Goal: Task Accomplishment & Management: Manage account settings

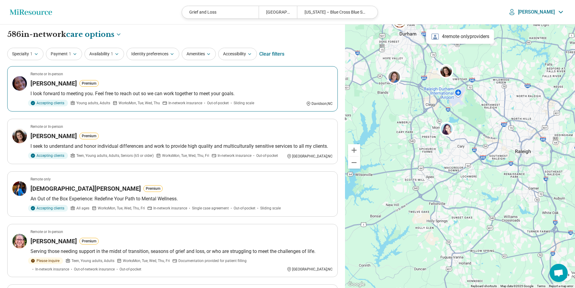
scroll to position [2557, 0]
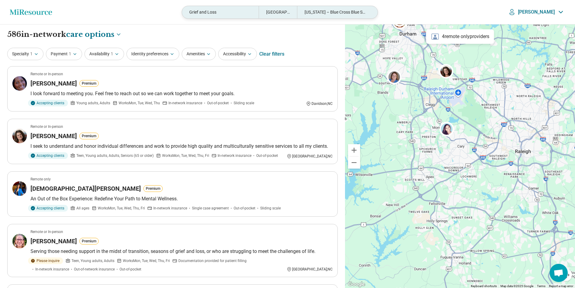
click at [246, 11] on div "Grief and Loss" at bounding box center [220, 12] width 77 height 12
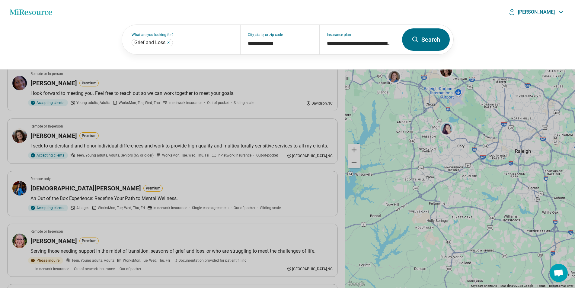
click at [332, 88] on button at bounding box center [287, 144] width 575 height 288
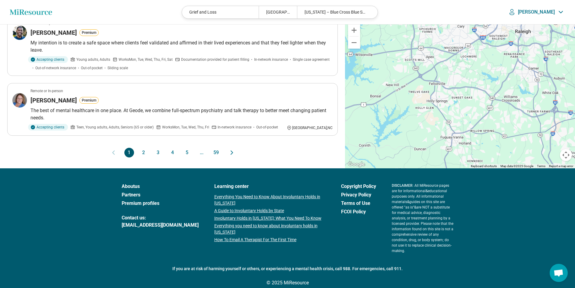
click at [148, 154] on button "2" at bounding box center [144, 153] width 10 height 10
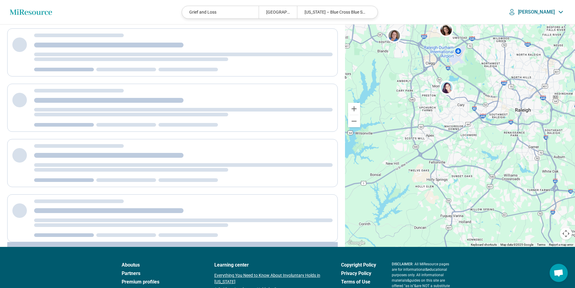
scroll to position [0, 0]
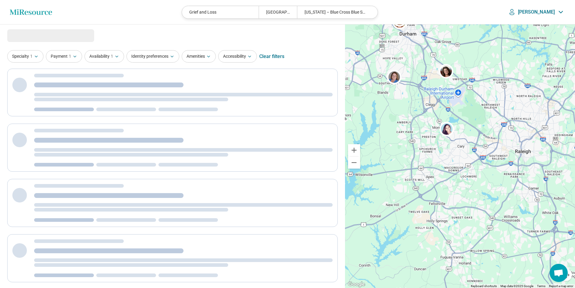
click at [118, 65] on div "**********" at bounding box center [172, 210] width 345 height 373
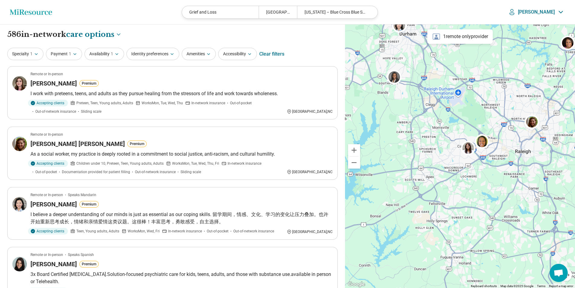
click at [152, 61] on div "Specialty 1 Payment 1 Availability 1 Identity preferences Amenities Accessibili…" at bounding box center [172, 54] width 331 height 14
click at [152, 57] on button "Identity preferences" at bounding box center [152, 54] width 53 height 12
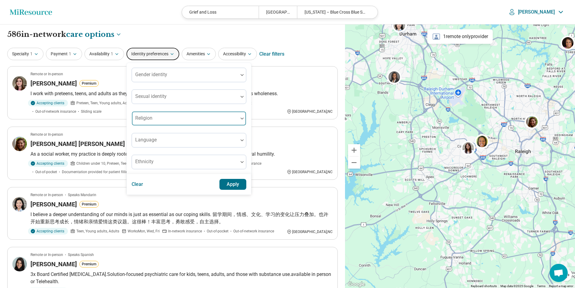
click at [168, 120] on div at bounding box center [184, 121] width 101 height 8
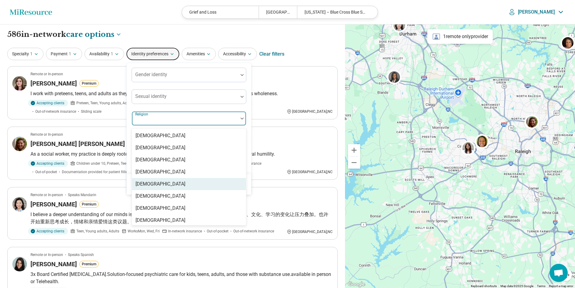
click at [165, 180] on div "[DEMOGRAPHIC_DATA]" at bounding box center [189, 184] width 114 height 12
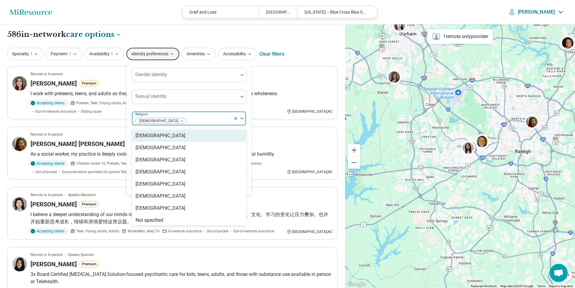
click at [181, 108] on div "Gender identity Sexual identity option Christianity, selected. 14 results avail…" at bounding box center [189, 118] width 115 height 101
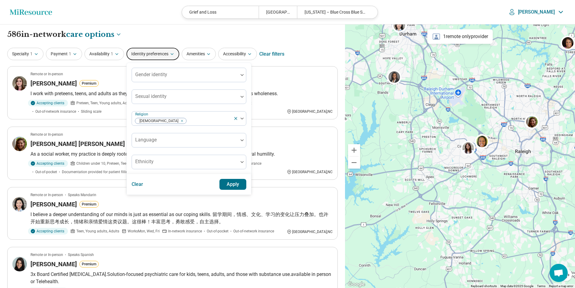
click at [241, 189] on button "Apply" at bounding box center [232, 184] width 27 height 11
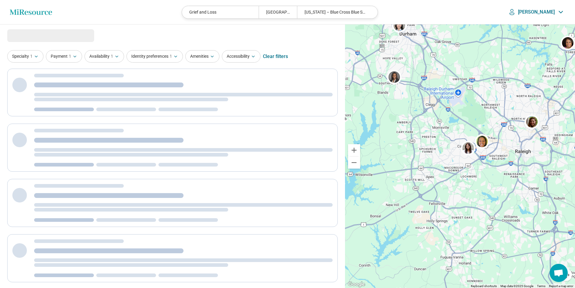
select select "***"
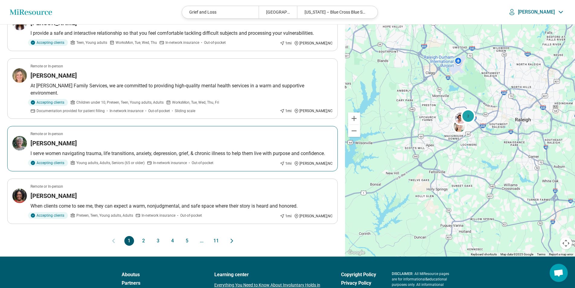
scroll to position [494, 0]
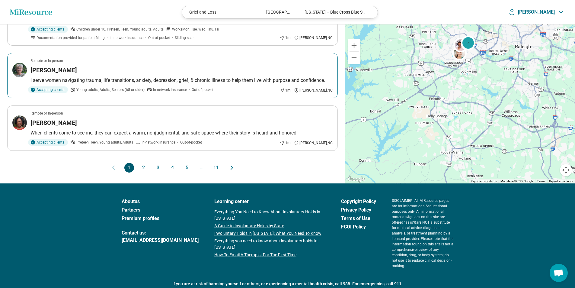
click at [94, 60] on article "Remote or In-person Patricia Lawson I serve women navigating trauma, life trans…" at bounding box center [172, 75] width 331 height 45
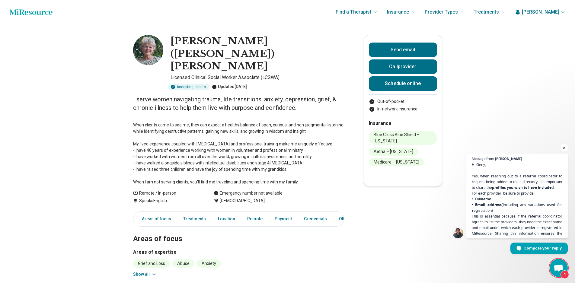
scroll to position [2424, 0]
click at [537, 186] on span "Hi [PERSON_NAME], Yes, when reaching out to a referral coordinator to request b…" at bounding box center [517, 207] width 92 height 93
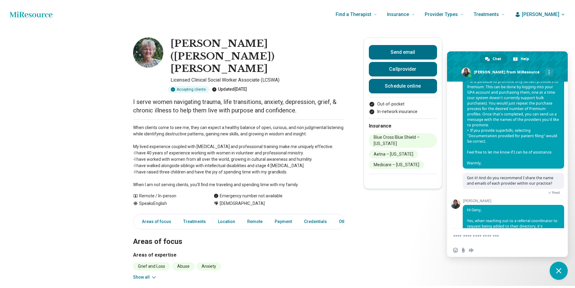
scroll to position [2537, 0]
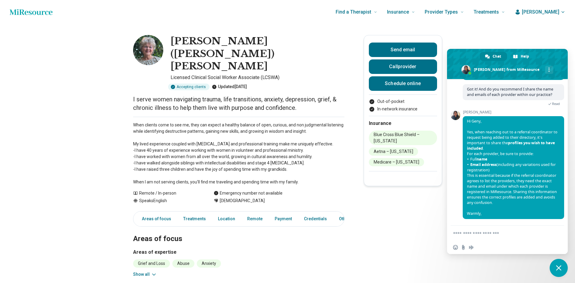
click at [565, 269] on span "Close chat" at bounding box center [559, 268] width 18 height 18
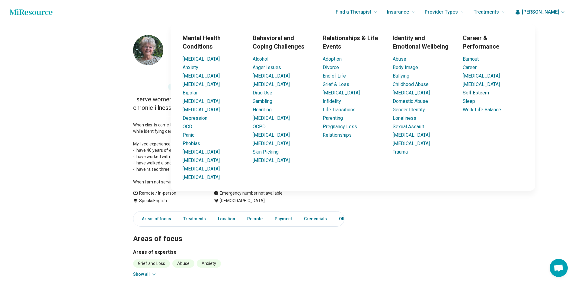
click at [482, 95] on link "Self Esteem" at bounding box center [476, 93] width 26 height 6
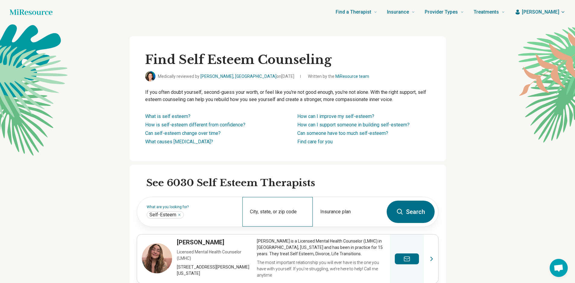
click at [282, 210] on div "City, state, or zip code" at bounding box center [277, 212] width 70 height 30
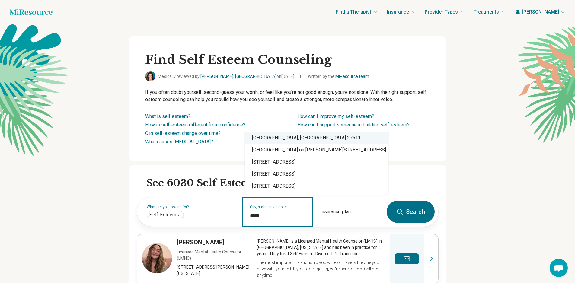
click at [289, 142] on div "[GEOGRAPHIC_DATA], [GEOGRAPHIC_DATA] 27511" at bounding box center [317, 138] width 144 height 12
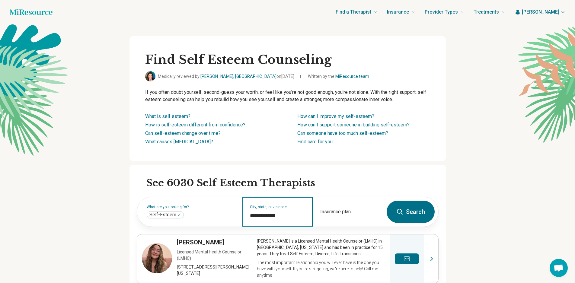
type input "**********"
click at [414, 211] on button "Search" at bounding box center [411, 212] width 48 height 22
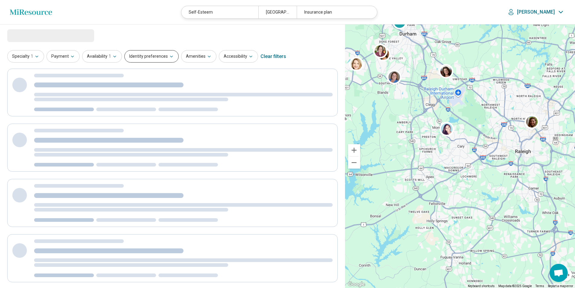
select select "***"
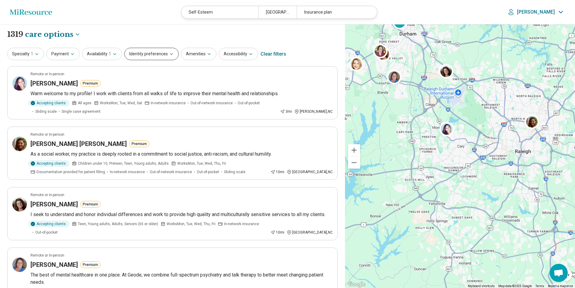
click at [136, 57] on button "Identity preferences" at bounding box center [151, 54] width 54 height 12
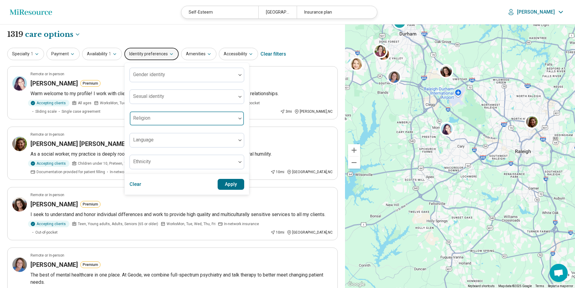
click at [163, 119] on div at bounding box center [182, 121] width 101 height 8
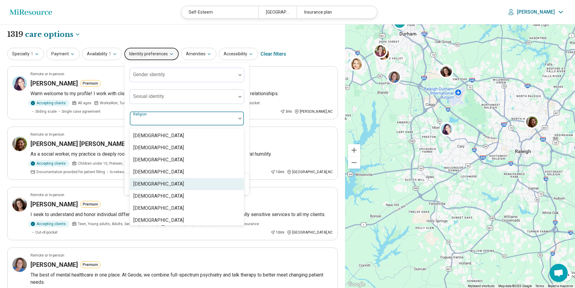
click at [169, 185] on div "[DEMOGRAPHIC_DATA]" at bounding box center [187, 184] width 114 height 12
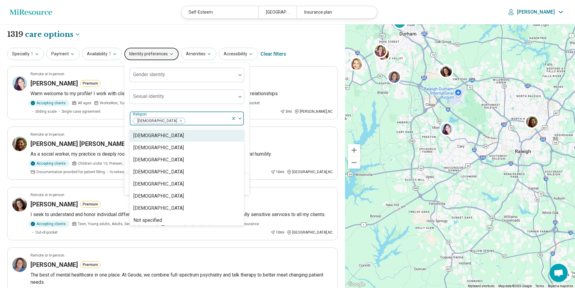
click at [196, 107] on div "Gender identity Sexual identity option Christianity, selected. 14 results avail…" at bounding box center [187, 118] width 115 height 101
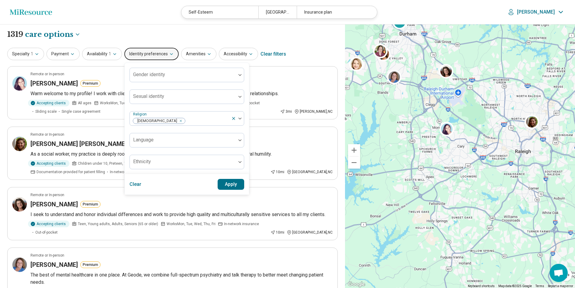
click at [231, 182] on button "Apply" at bounding box center [231, 184] width 27 height 11
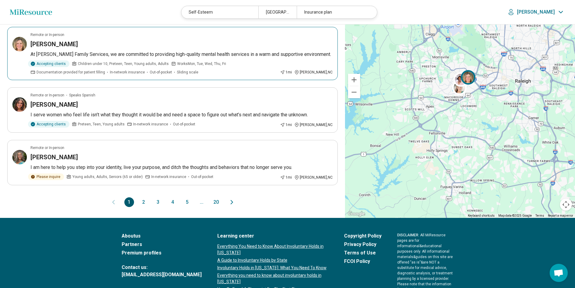
scroll to position [453, 0]
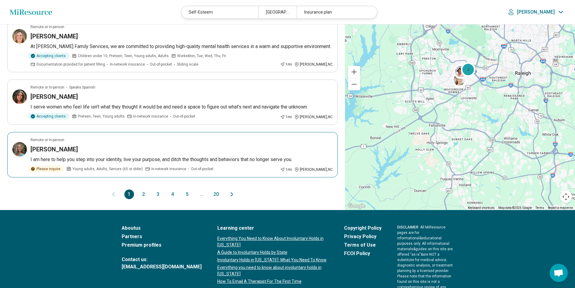
click at [78, 145] on h3 "Beth Carrington Brown" at bounding box center [53, 149] width 47 height 8
click at [146, 189] on button "2" at bounding box center [144, 194] width 10 height 10
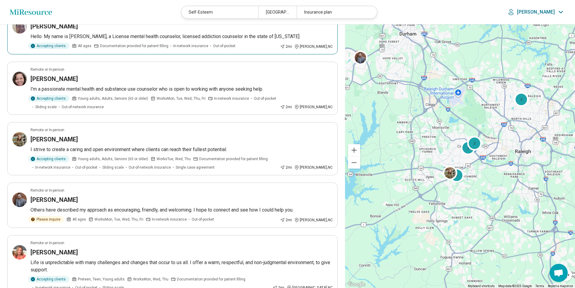
scroll to position [181, 0]
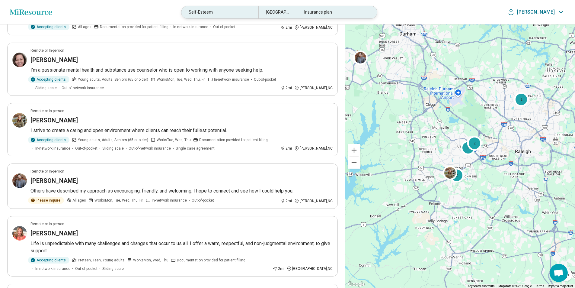
click at [240, 13] on div "Self-Esteem" at bounding box center [219, 12] width 77 height 12
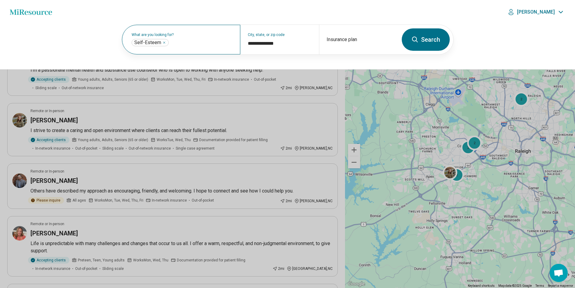
click at [164, 46] on div "**********" at bounding box center [181, 40] width 118 height 30
click at [164, 43] on icon "Remove" at bounding box center [164, 43] width 4 height 4
click at [173, 37] on label "What are you looking for?" at bounding box center [182, 35] width 101 height 4
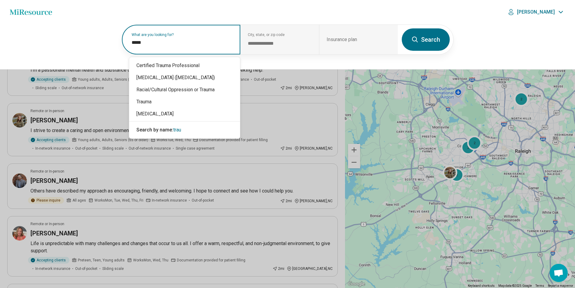
type input "******"
click at [167, 104] on div "Trauma" at bounding box center [184, 102] width 111 height 12
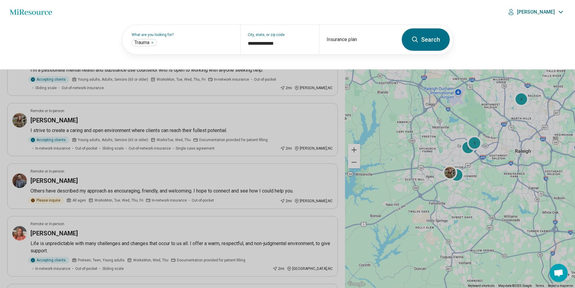
click at [403, 44] on button "Search" at bounding box center [426, 39] width 48 height 22
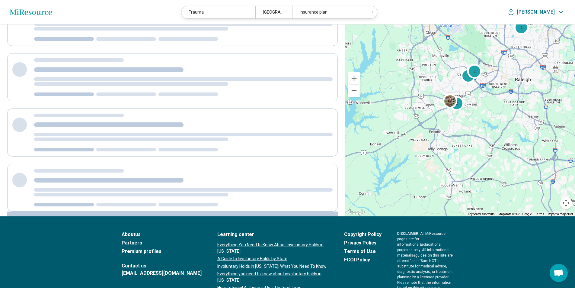
scroll to position [0, 0]
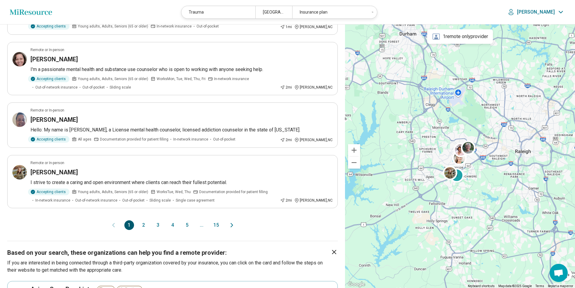
click at [146, 220] on button "2" at bounding box center [144, 225] width 10 height 10
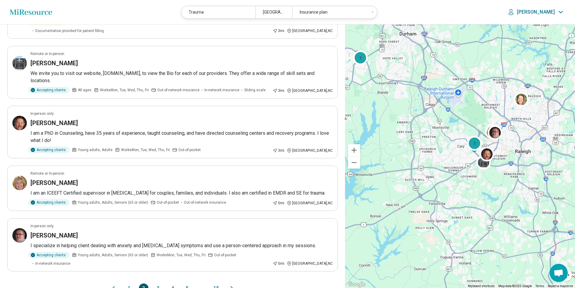
scroll to position [392, 0]
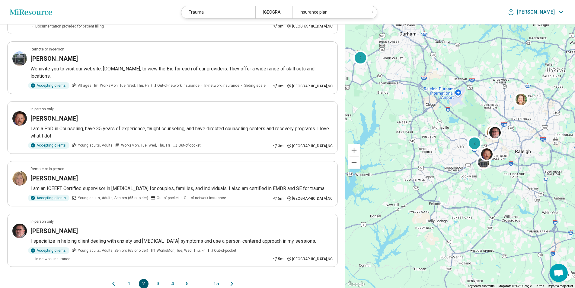
click at [158, 279] on button "3" at bounding box center [158, 284] width 10 height 10
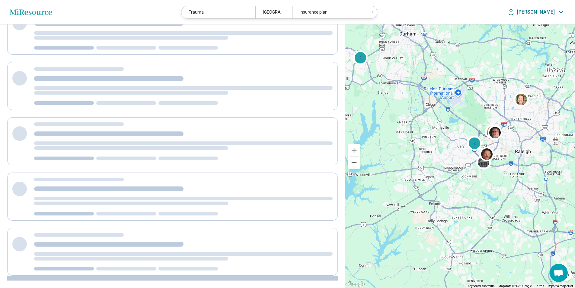
scroll to position [0, 0]
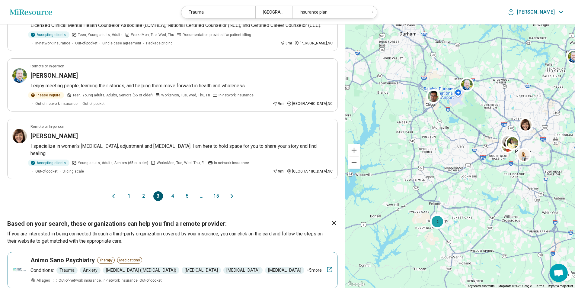
click at [174, 191] on button "4" at bounding box center [173, 196] width 10 height 10
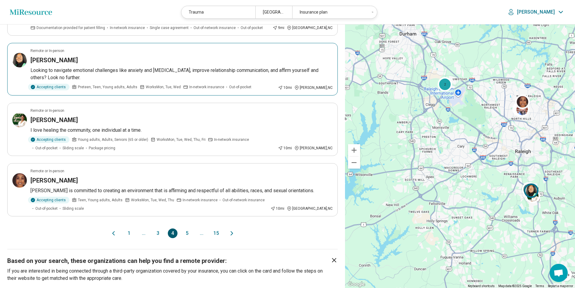
scroll to position [483, 0]
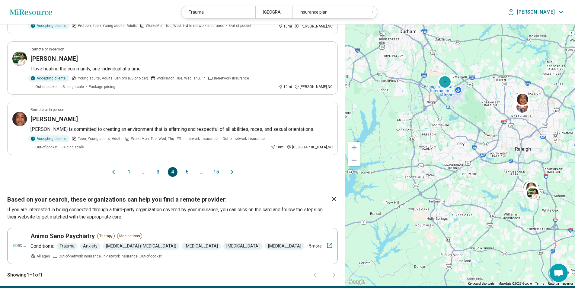
click at [186, 167] on button "5" at bounding box center [187, 172] width 10 height 10
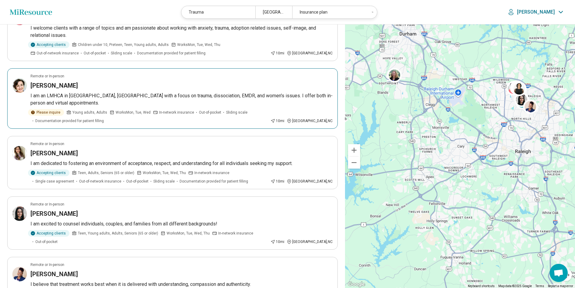
scroll to position [121, 0]
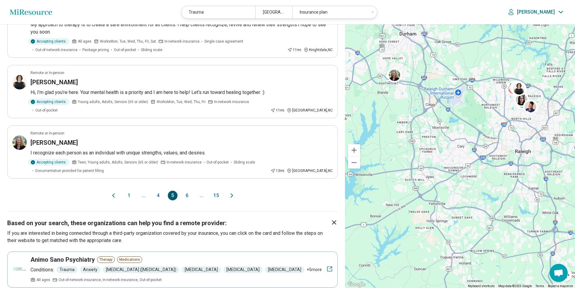
click at [189, 190] on button "6" at bounding box center [187, 195] width 10 height 10
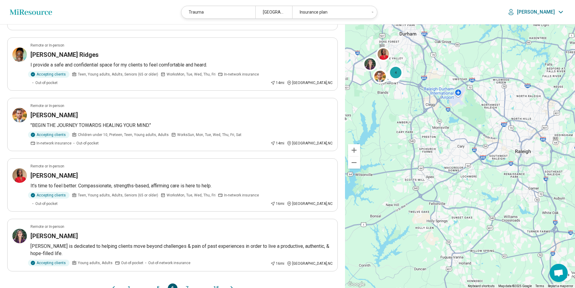
scroll to position [453, 0]
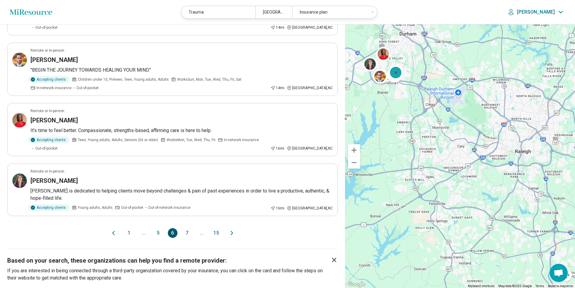
click at [191, 228] on button "7" at bounding box center [187, 233] width 10 height 10
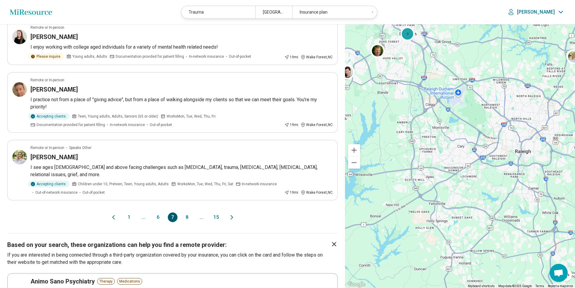
click at [188, 216] on button "8" at bounding box center [187, 217] width 10 height 10
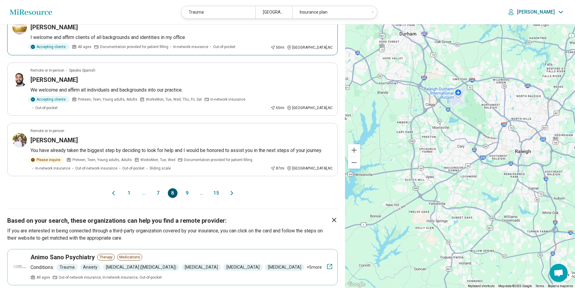
scroll to position [513, 0]
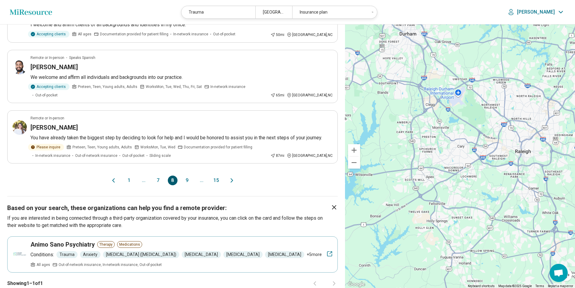
click at [184, 175] on button "9" at bounding box center [187, 180] width 10 height 10
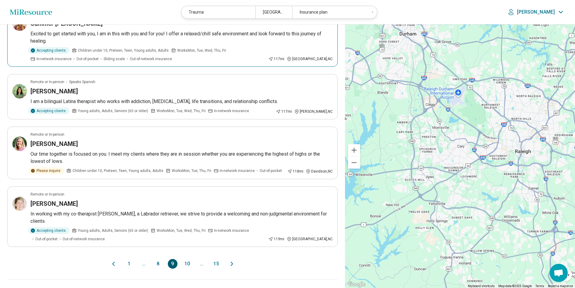
scroll to position [483, 0]
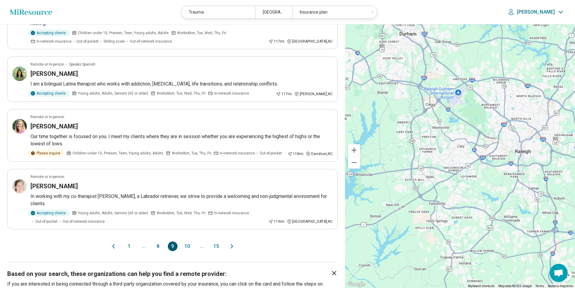
click at [190, 241] on button "10" at bounding box center [187, 246] width 10 height 10
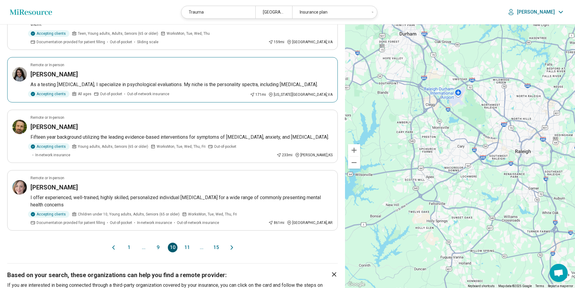
scroll to position [453, 0]
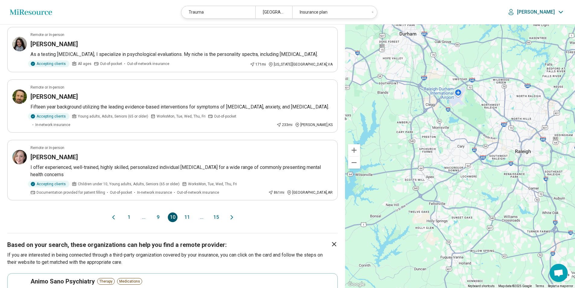
click at [187, 212] on button "11" at bounding box center [187, 217] width 10 height 10
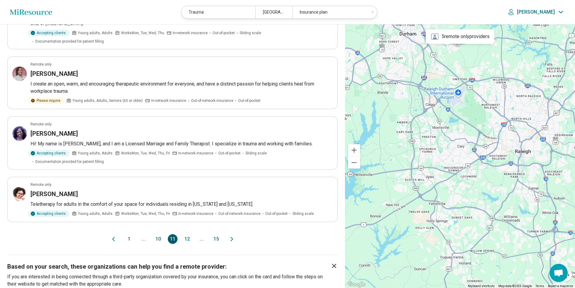
click at [191, 234] on button "12" at bounding box center [187, 239] width 10 height 10
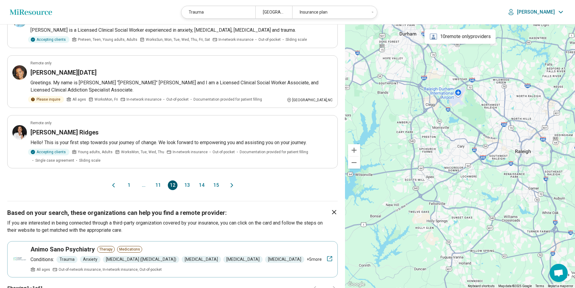
scroll to position [513, 0]
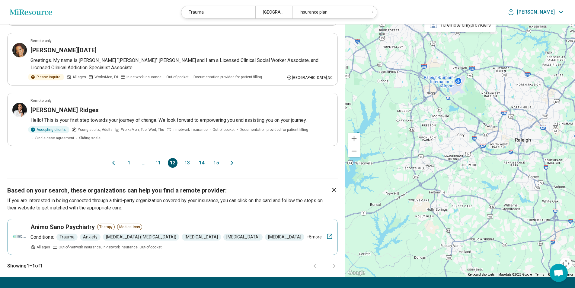
click at [189, 158] on button "13" at bounding box center [187, 163] width 10 height 10
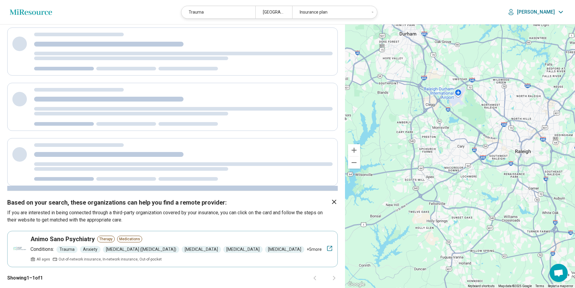
scroll to position [0, 0]
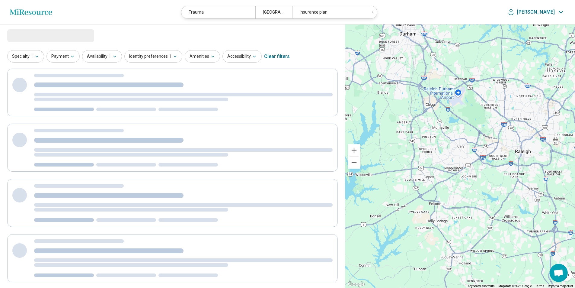
select select "***"
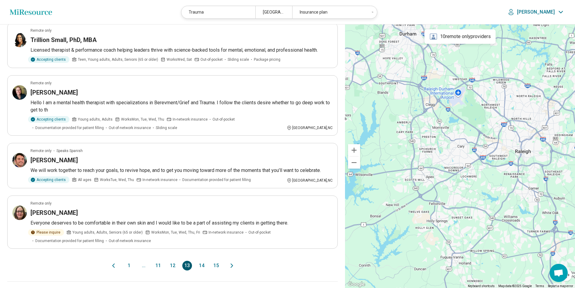
scroll to position [423, 0]
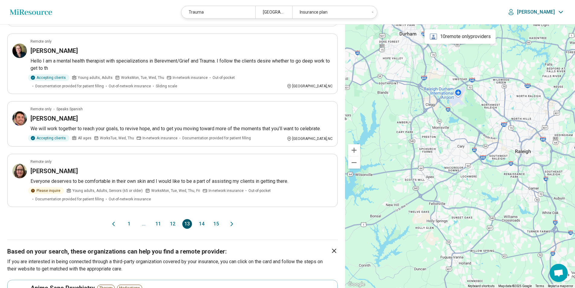
click at [199, 219] on button "14" at bounding box center [202, 224] width 10 height 10
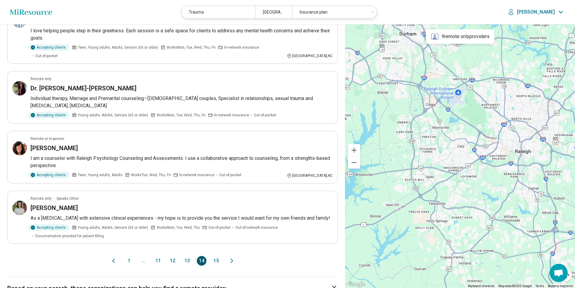
click at [216, 256] on button "15" at bounding box center [216, 261] width 10 height 10
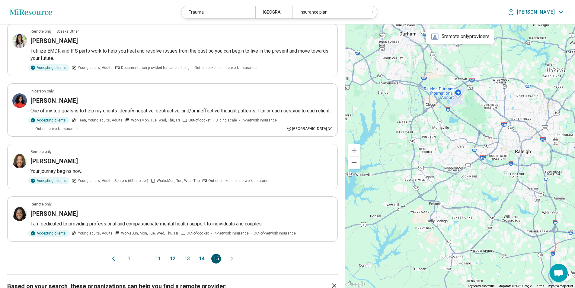
scroll to position [272, 0]
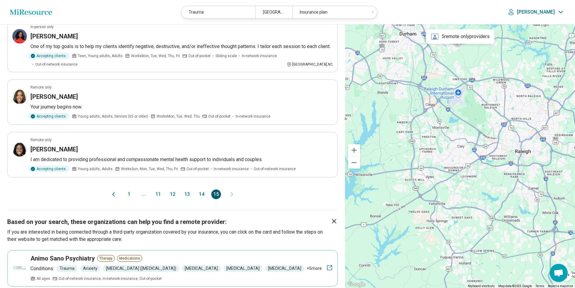
click at [130, 199] on button "1" at bounding box center [129, 194] width 10 height 10
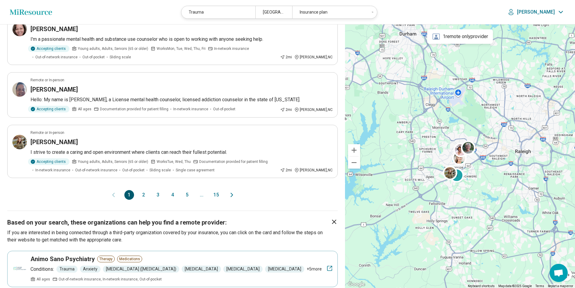
click at [145, 190] on button "2" at bounding box center [144, 195] width 10 height 10
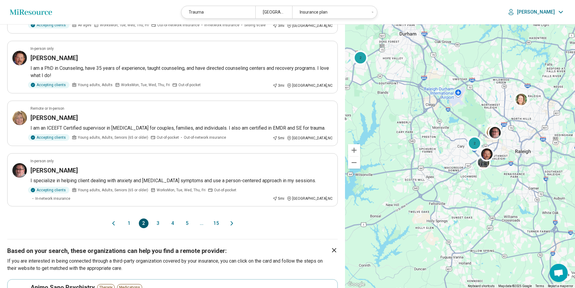
scroll to position [453, 0]
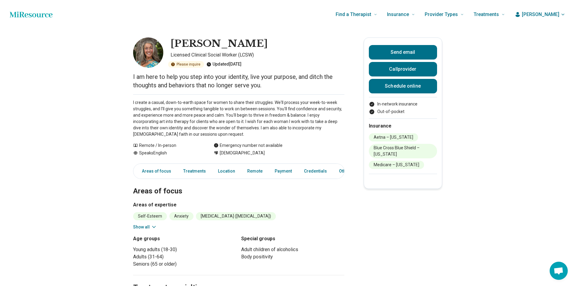
scroll to position [2537, 0]
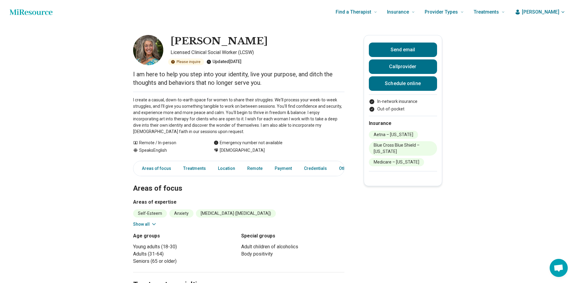
click at [520, 14] on icon "button" at bounding box center [518, 12] width 4 height 5
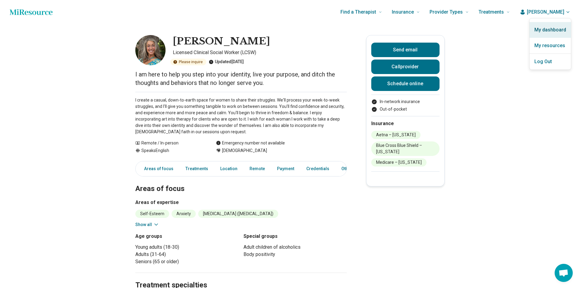
click at [538, 30] on link "My dashboard" at bounding box center [549, 30] width 41 height 16
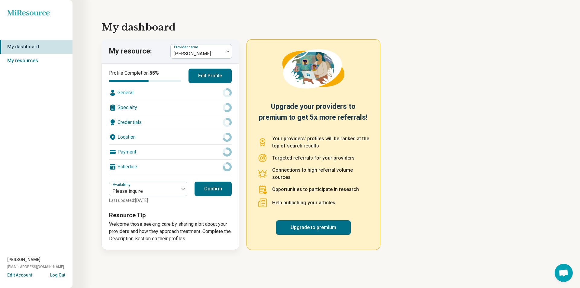
click at [221, 78] on button "Edit Profile" at bounding box center [209, 76] width 43 height 14
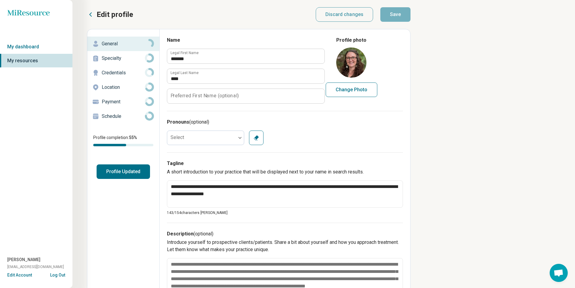
click at [114, 62] on p "Specialty" at bounding box center [123, 58] width 43 height 7
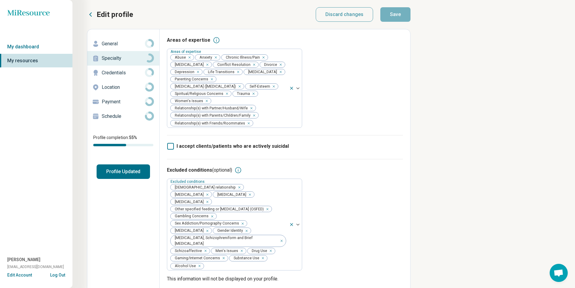
click at [382, 35] on div "Areas of expertise Areas of expertise Abuse Anxiety Chronic Illness/Pain Depend…" at bounding box center [285, 280] width 251 height 503
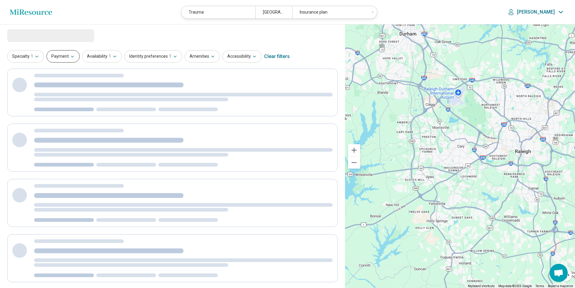
scroll to position [2537, 0]
select select "***"
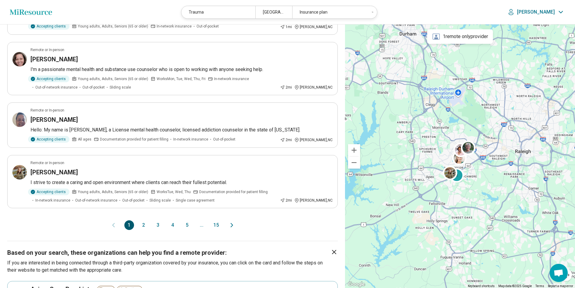
click at [140, 220] on button "2" at bounding box center [144, 225] width 10 height 10
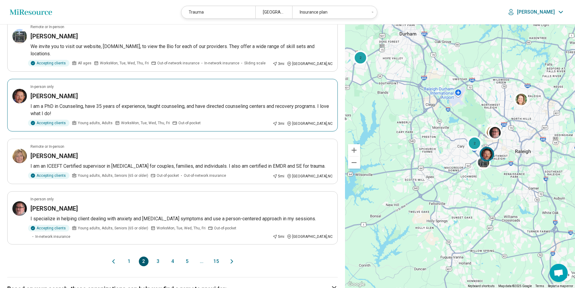
scroll to position [423, 0]
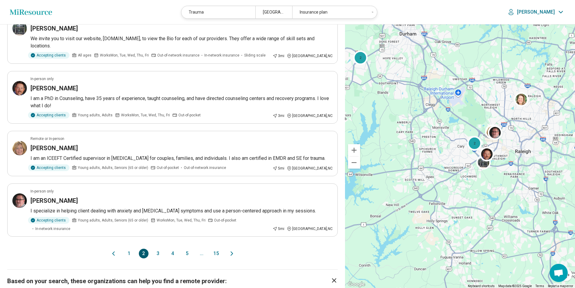
click at [544, 11] on p "[PERSON_NAME]" at bounding box center [536, 12] width 38 height 6
click at [546, 28] on link "My Dashboard" at bounding box center [544, 30] width 42 height 16
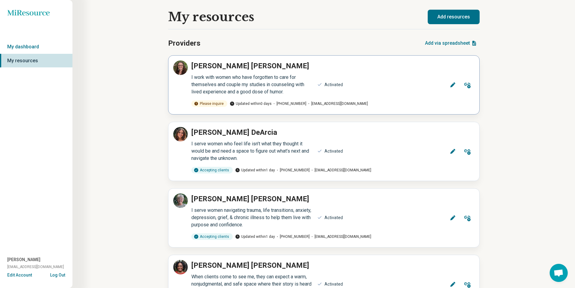
click at [315, 78] on div "I work with women who have forgotten to care for themselves and couple my studi…" at bounding box center [312, 85] width 248 height 22
click at [448, 85] on button "Edit" at bounding box center [453, 85] width 14 height 14
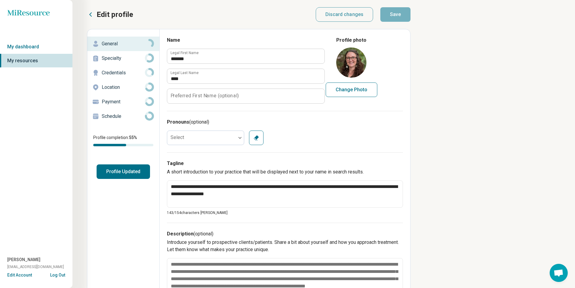
click at [119, 59] on p "Specialty" at bounding box center [123, 58] width 43 height 7
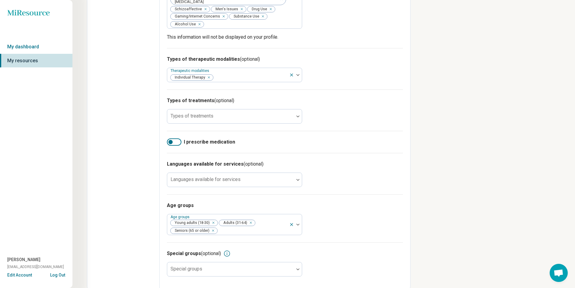
scroll to position [242, 0]
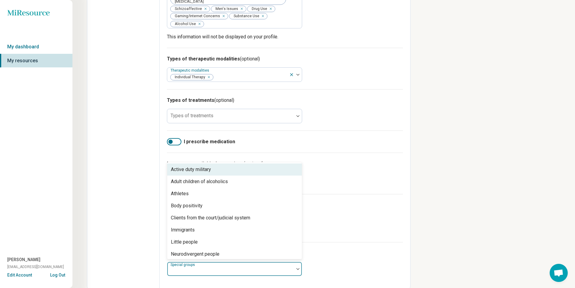
click at [280, 262] on div at bounding box center [230, 268] width 127 height 13
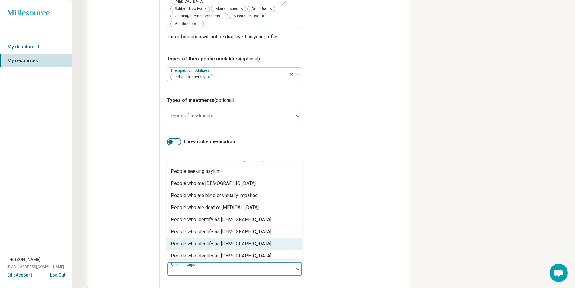
scroll to position [121, 0]
click at [351, 227] on div "Age groups Age groups Young adults (18-30) Adults (31-64) Seniors (65 or older)" at bounding box center [285, 218] width 236 height 48
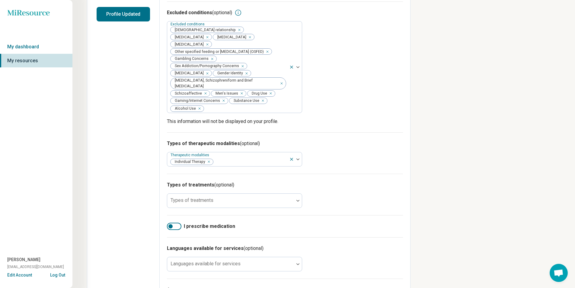
scroll to position [151, 0]
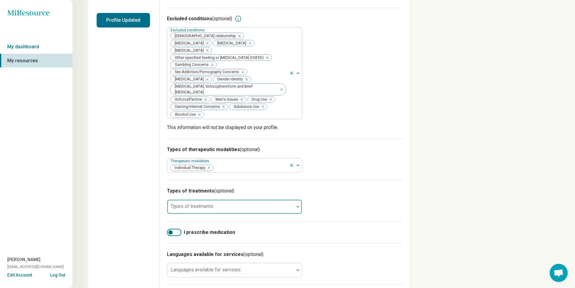
click at [291, 205] on div at bounding box center [231, 209] width 122 height 8
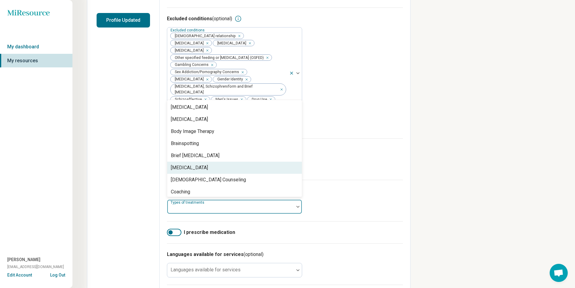
scroll to position [181, 0]
click at [242, 162] on div "[DEMOGRAPHIC_DATA] Counseling" at bounding box center [234, 168] width 135 height 12
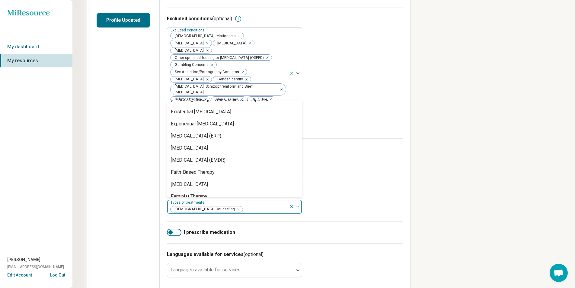
scroll to position [453, 0]
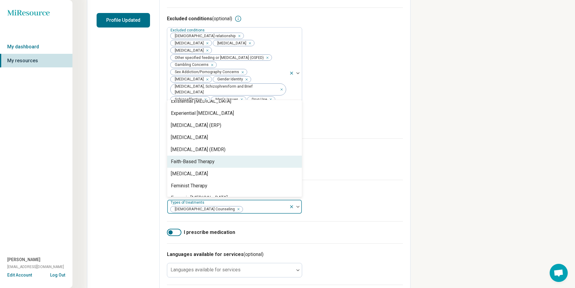
click at [238, 155] on div "Faith-Based Therapy" at bounding box center [234, 161] width 135 height 12
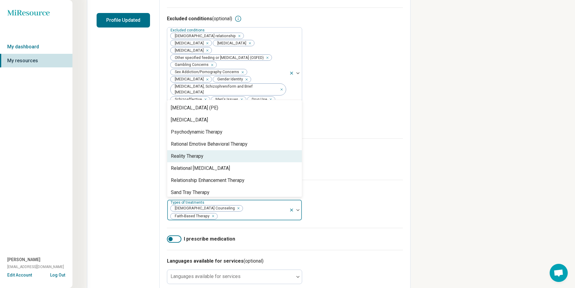
scroll to position [966, 0]
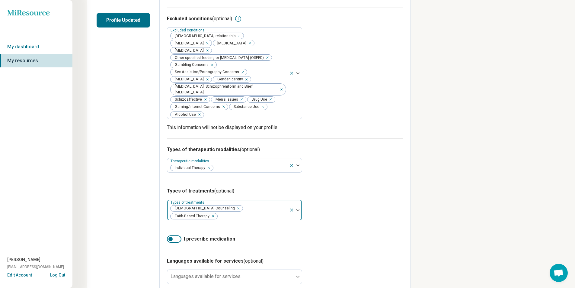
click at [299, 209] on img at bounding box center [297, 210] width 3 height 2
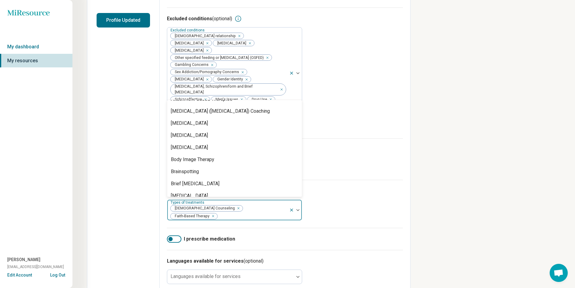
scroll to position [151, 0]
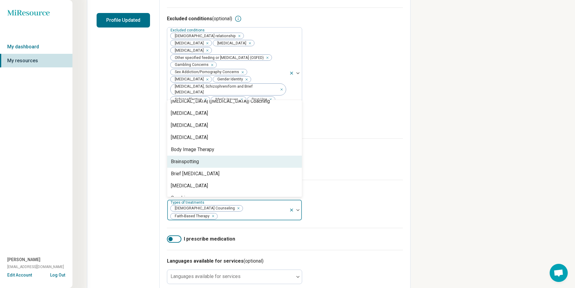
click at [254, 155] on div "Brainspotting" at bounding box center [234, 161] width 135 height 12
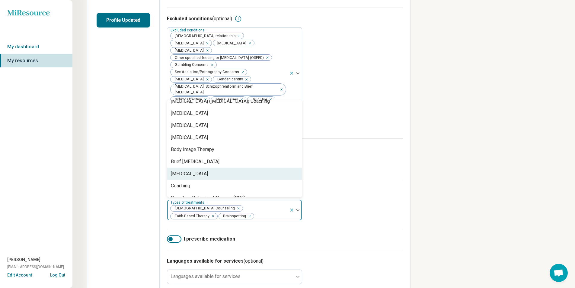
click at [339, 186] on div "Types of treatments (optional) option Brainspotting, selected. 101 results avai…" at bounding box center [285, 204] width 236 height 48
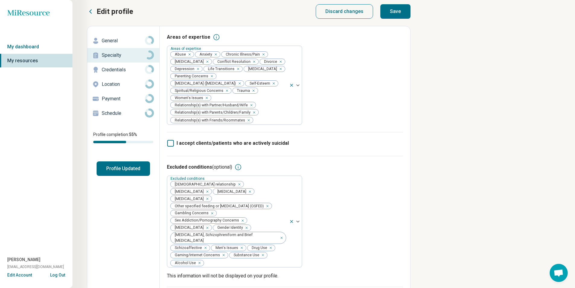
scroll to position [0, 0]
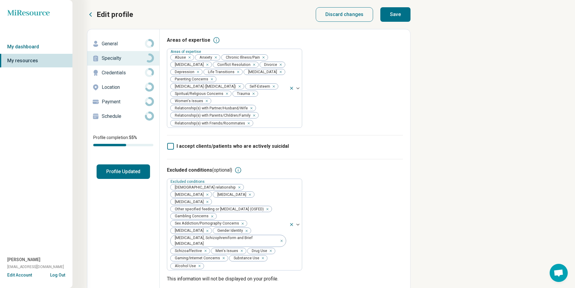
click at [395, 13] on button "Save" at bounding box center [395, 14] width 30 height 14
click at [121, 76] on p "Credentials" at bounding box center [123, 72] width 43 height 7
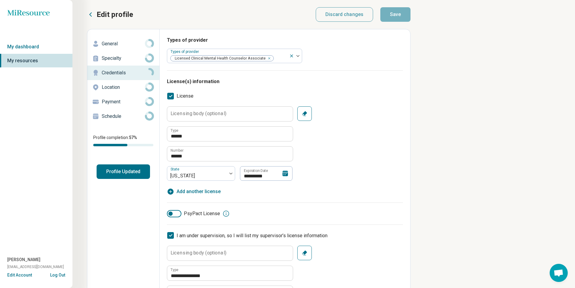
click at [121, 45] on p "General" at bounding box center [123, 43] width 43 height 7
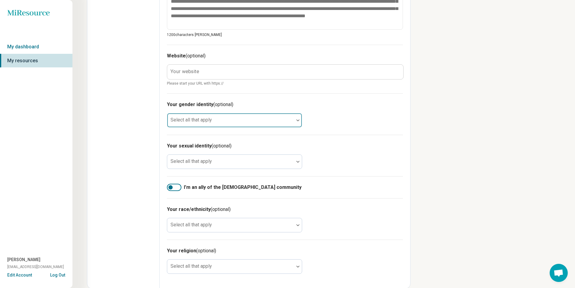
scroll to position [280, 0]
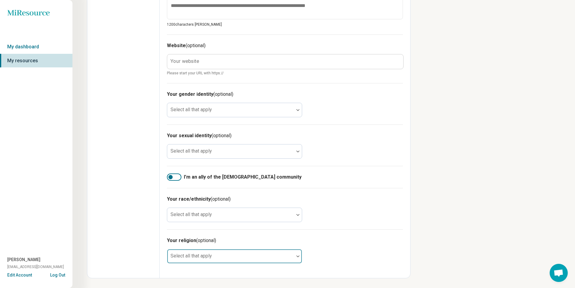
click at [279, 256] on div at bounding box center [231, 258] width 122 height 8
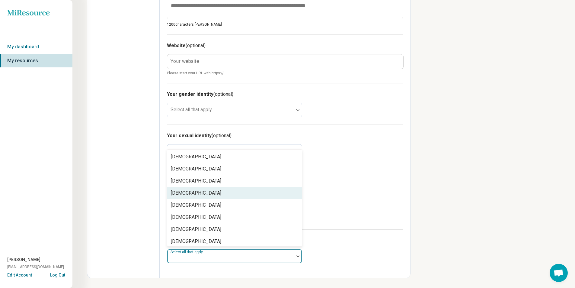
click at [237, 204] on div "[DEMOGRAPHIC_DATA]" at bounding box center [234, 205] width 135 height 12
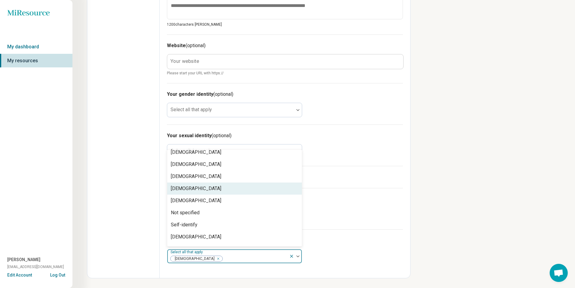
scroll to position [75, 0]
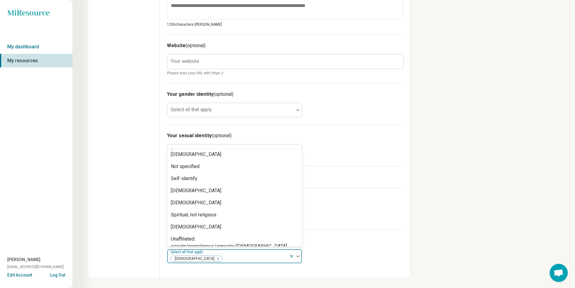
click at [347, 217] on div "Your race/ethnicity (optional) Select all that apply" at bounding box center [285, 208] width 236 height 41
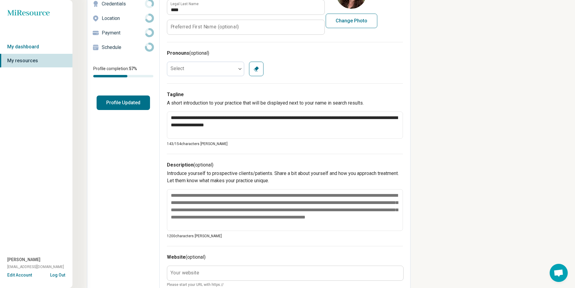
scroll to position [0, 0]
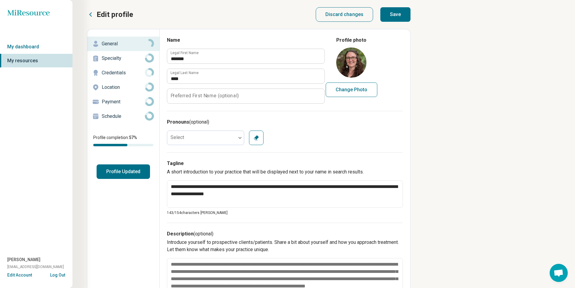
click at [397, 20] on button "Save" at bounding box center [395, 14] width 30 height 14
type textarea "*"
click at [42, 12] on icon "Miresource logo" at bounding box center [28, 13] width 43 height 6
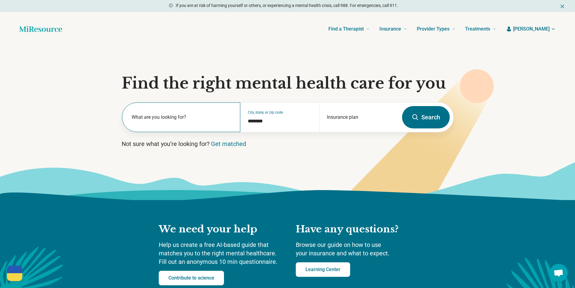
click at [184, 112] on div "What are you looking for?" at bounding box center [181, 117] width 119 height 30
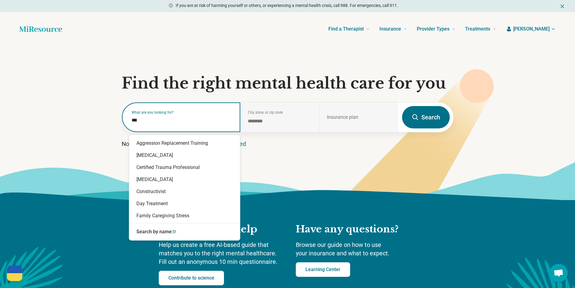
type input "****"
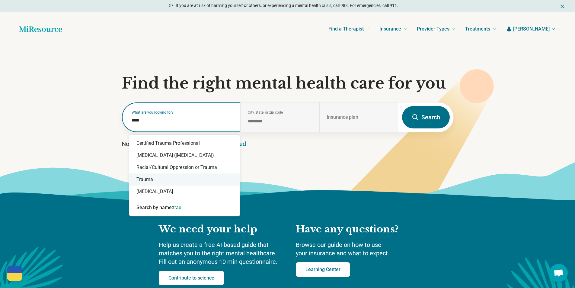
click at [186, 178] on div "Trauma" at bounding box center [184, 179] width 111 height 12
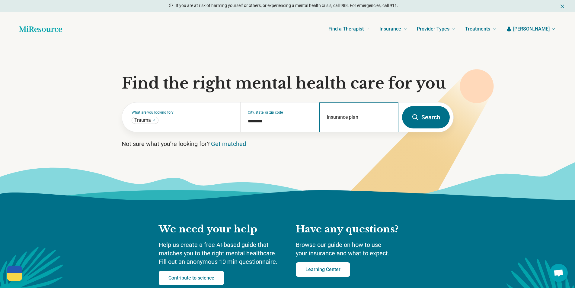
click at [396, 118] on div "Insurance plan" at bounding box center [358, 117] width 79 height 30
click at [430, 118] on button "Search" at bounding box center [426, 117] width 48 height 22
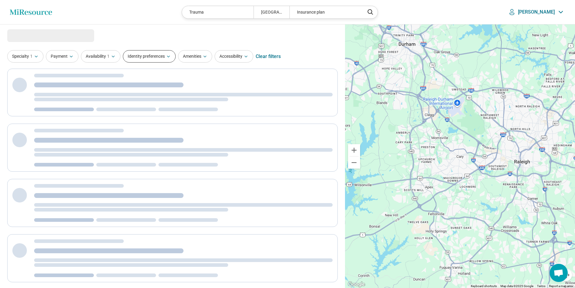
select select "***"
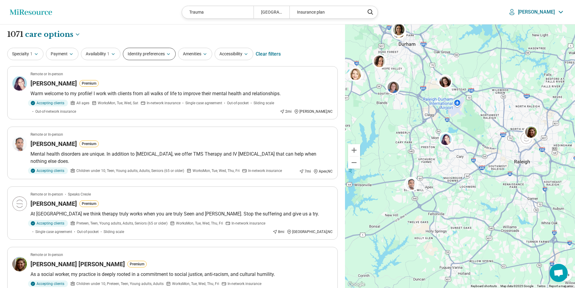
click at [146, 56] on button "Identity preferences" at bounding box center [149, 54] width 53 height 12
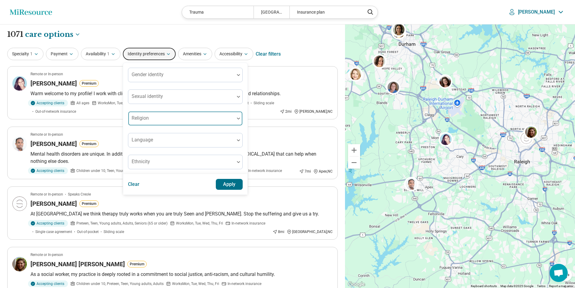
click at [176, 118] on div at bounding box center [181, 121] width 101 height 8
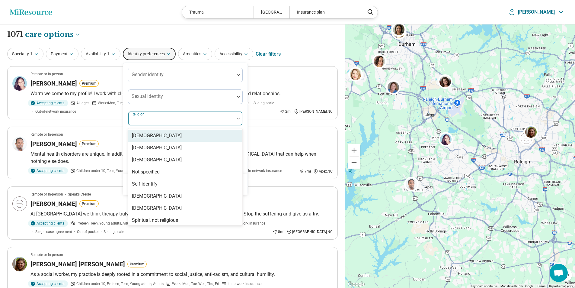
scroll to position [30, 0]
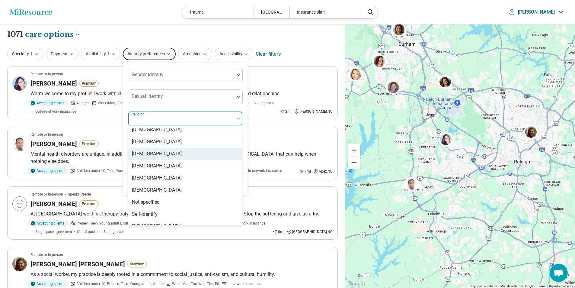
click at [174, 153] on div "[DEMOGRAPHIC_DATA]" at bounding box center [185, 154] width 114 height 12
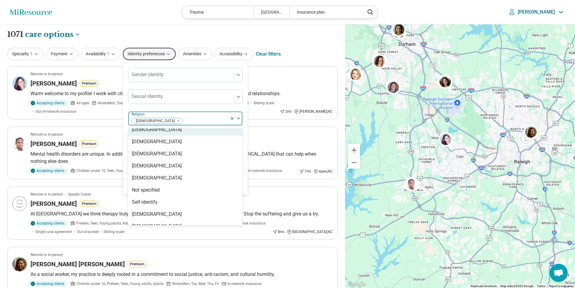
click at [228, 106] on div "Gender identity Sexual identity option Christianity, selected. 14 results avail…" at bounding box center [185, 118] width 115 height 101
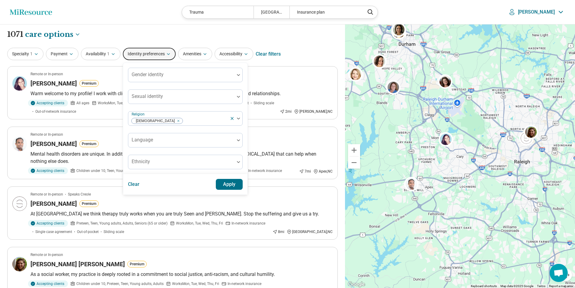
click at [231, 182] on button "Apply" at bounding box center [229, 184] width 27 height 11
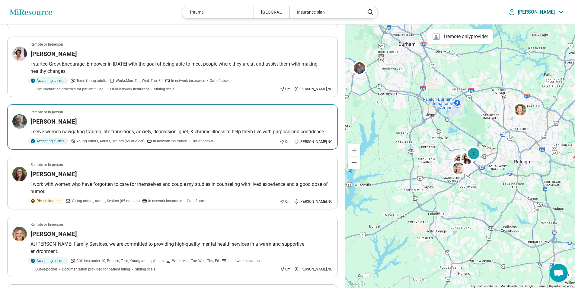
scroll to position [151, 0]
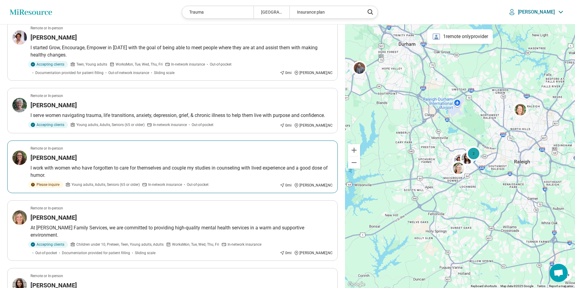
click at [169, 166] on p "I work with women who have forgotten to care for themselves and couple my studi…" at bounding box center [181, 171] width 302 height 14
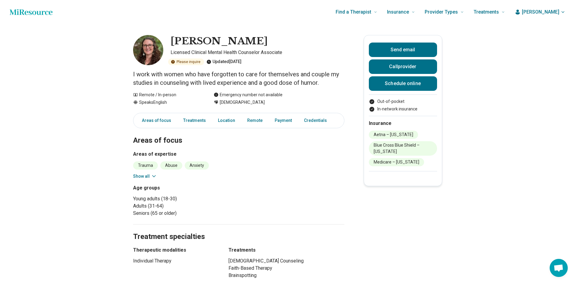
scroll to position [2537, 0]
